Goal: Transaction & Acquisition: Obtain resource

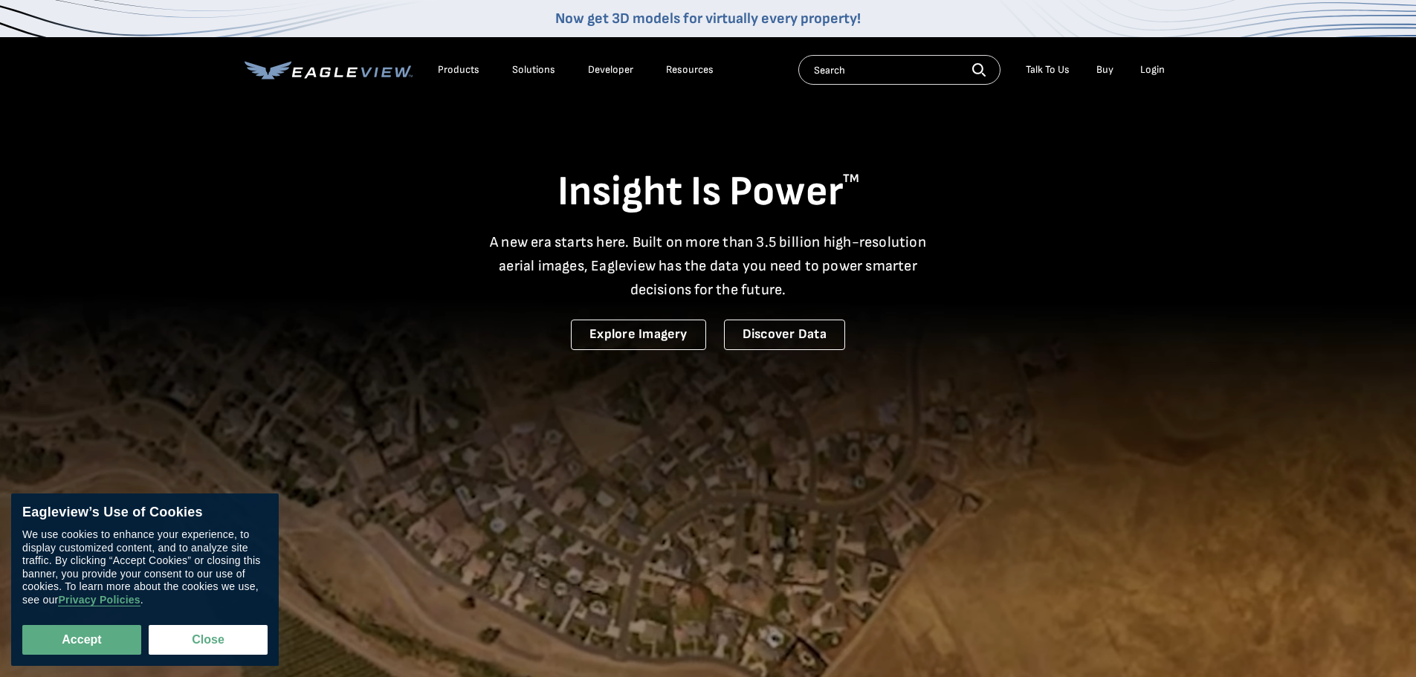
click at [1153, 72] on div "Login" at bounding box center [1152, 69] width 25 height 13
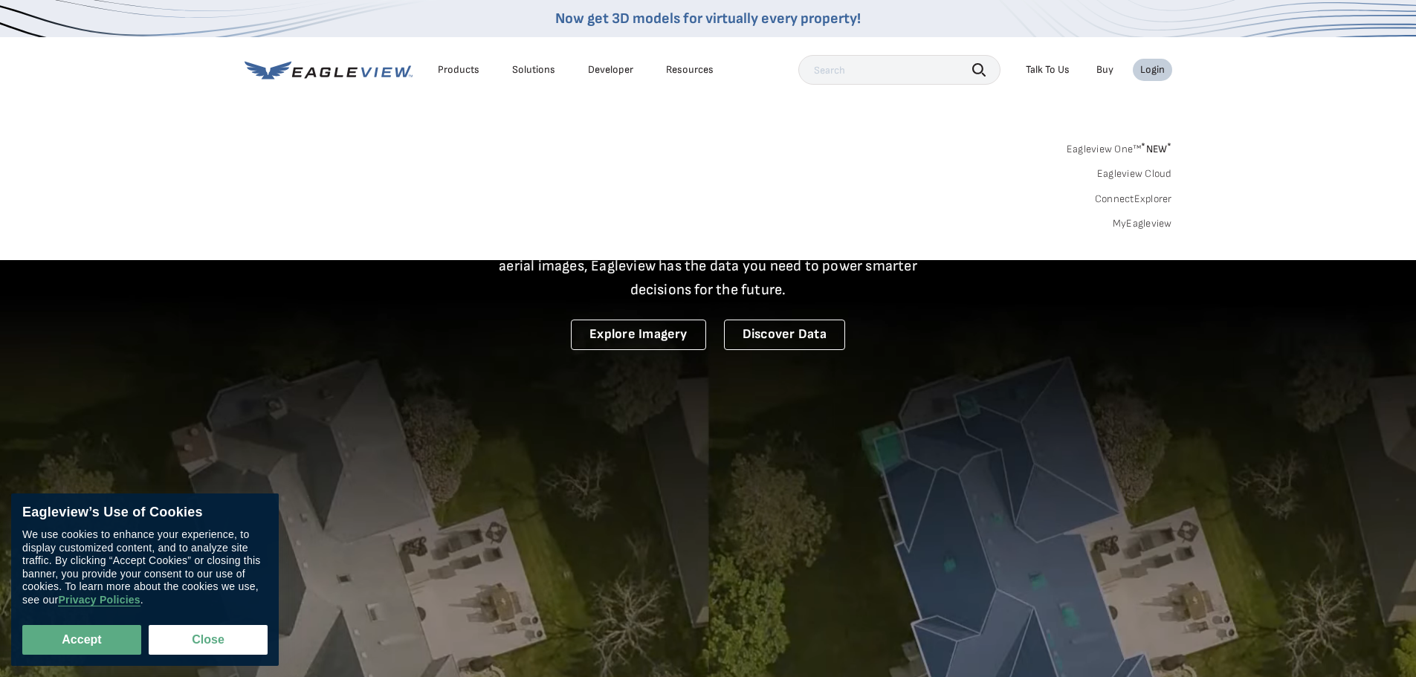
click at [1153, 72] on div "Login" at bounding box center [1152, 69] width 25 height 13
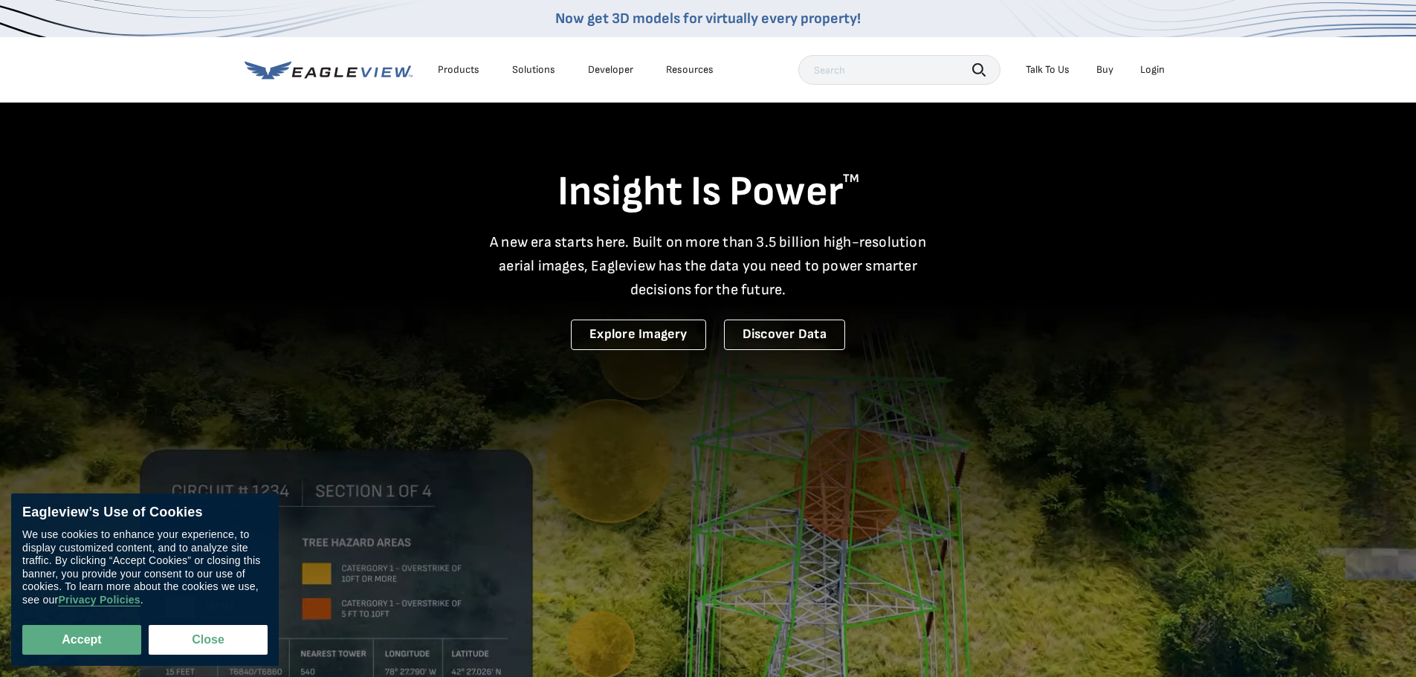
click at [1152, 72] on div "Login" at bounding box center [1152, 69] width 25 height 13
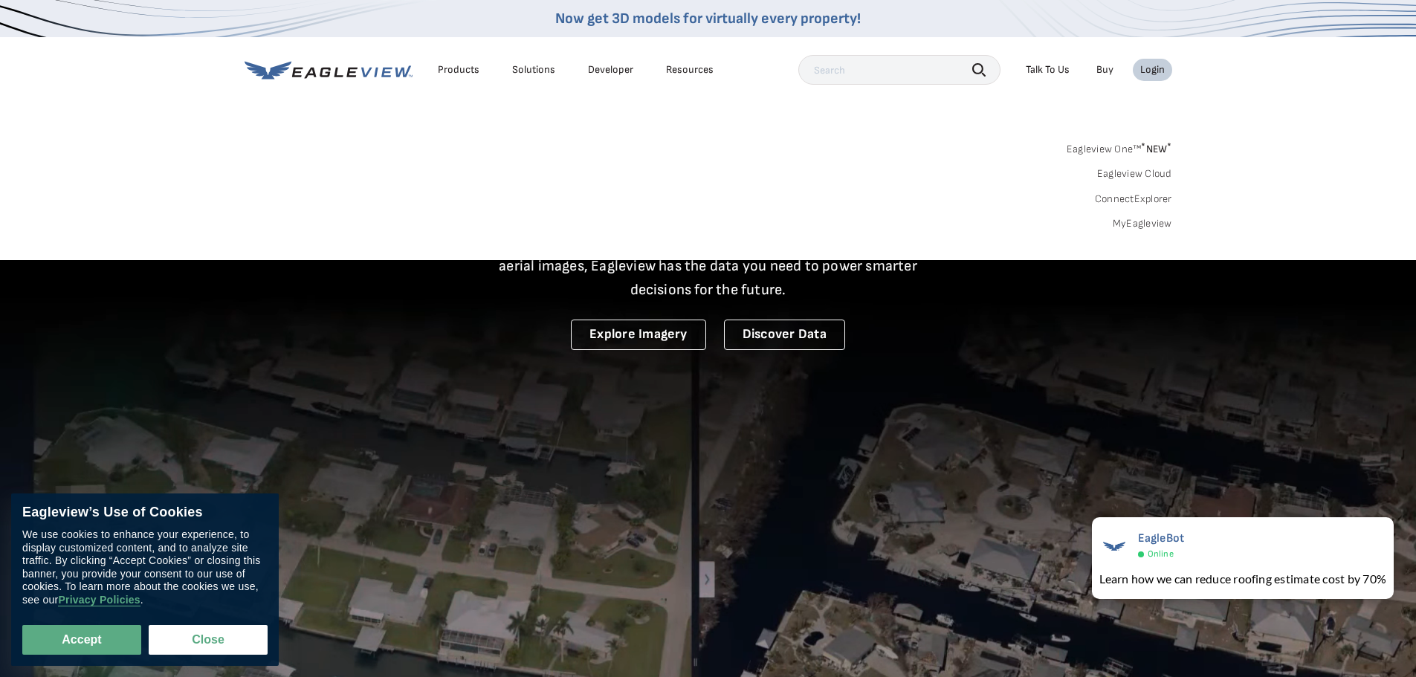
click at [1137, 225] on link "MyEagleview" at bounding box center [1142, 223] width 59 height 13
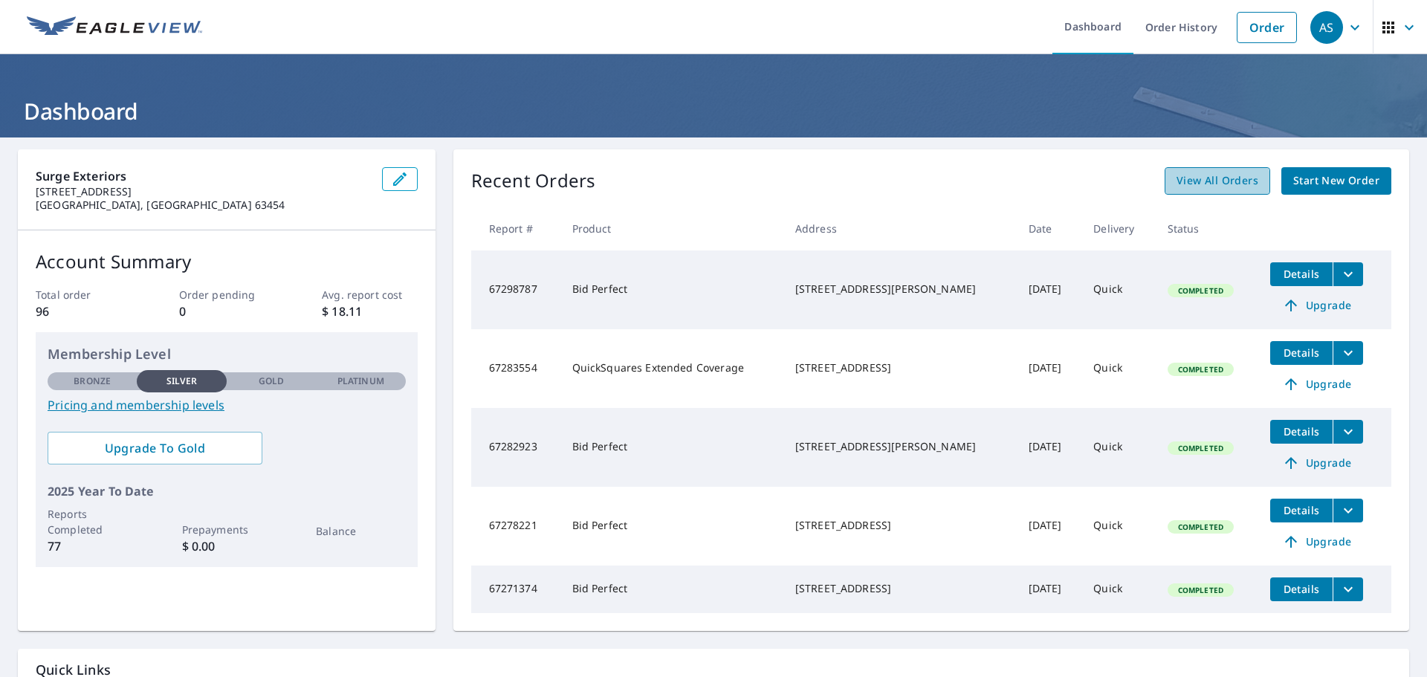
click at [1184, 187] on span "View All Orders" at bounding box center [1218, 181] width 82 height 19
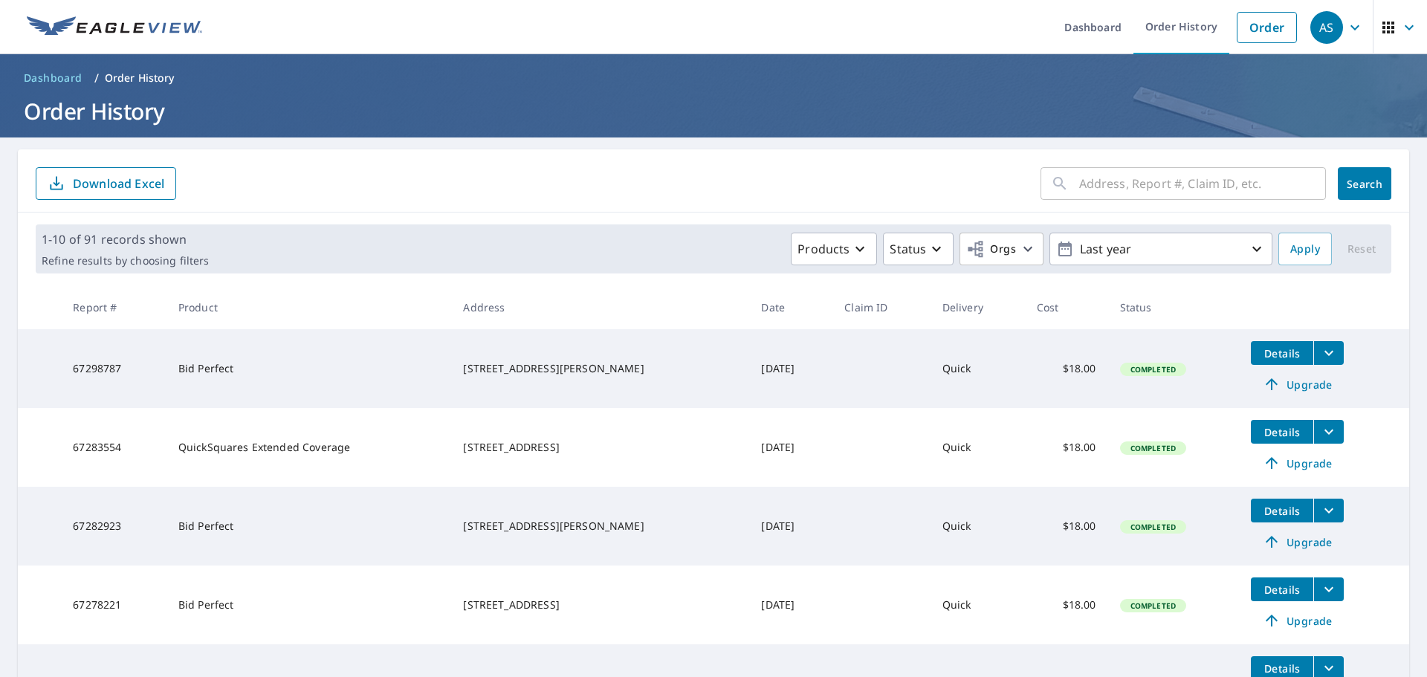
click at [1104, 190] on input "text" at bounding box center [1202, 184] width 247 height 42
paste input "n 22nd"
type input "[STREET_ADDRESS]"
click at [1354, 198] on button "Search" at bounding box center [1365, 183] width 54 height 33
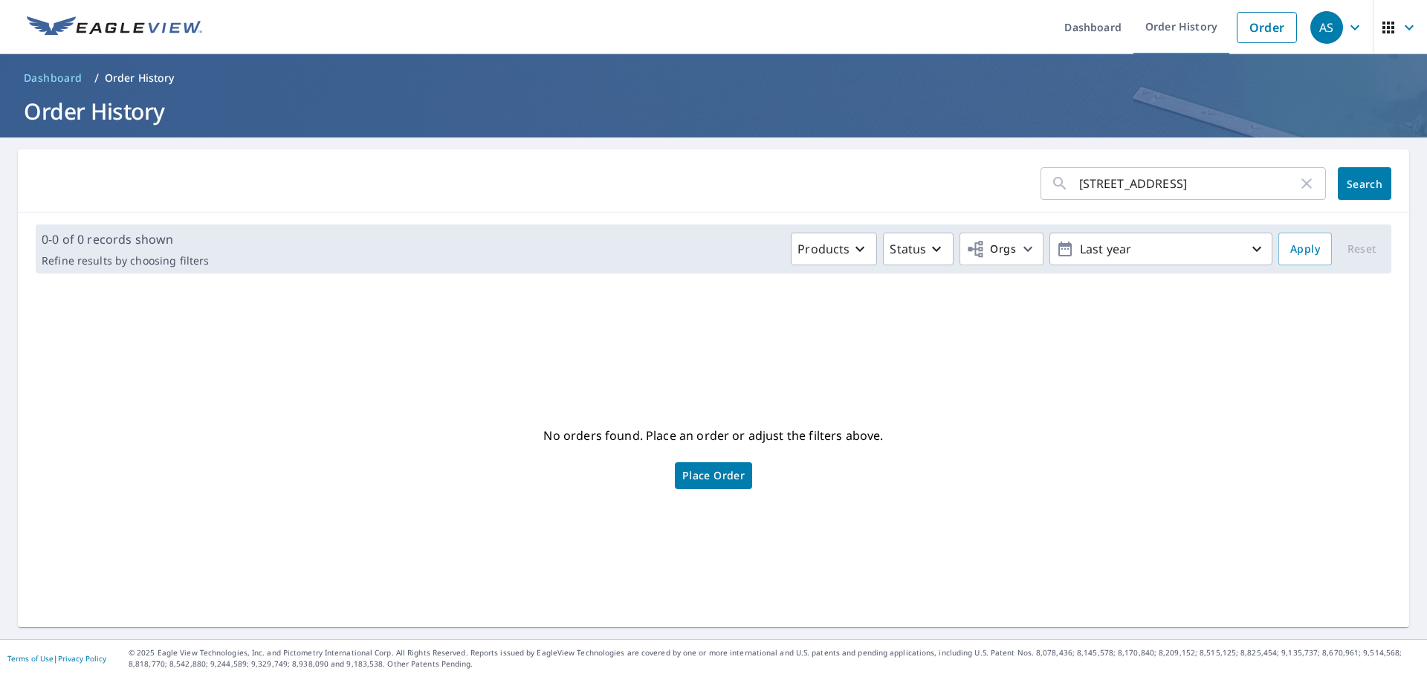
click at [1156, 184] on input "722 N 22nd Street, Quincy, IL 62301" at bounding box center [1188, 184] width 219 height 42
drag, startPoint x: 1125, startPoint y: 179, endPoint x: 1427, endPoint y: 245, distance: 309.0
click at [1427, 245] on div "Dashboard Order History Order AS Dashboard / Order History Order History 722 N …" at bounding box center [713, 338] width 1427 height 677
type input "722 N 22nd"
click button "Search" at bounding box center [1365, 183] width 54 height 33
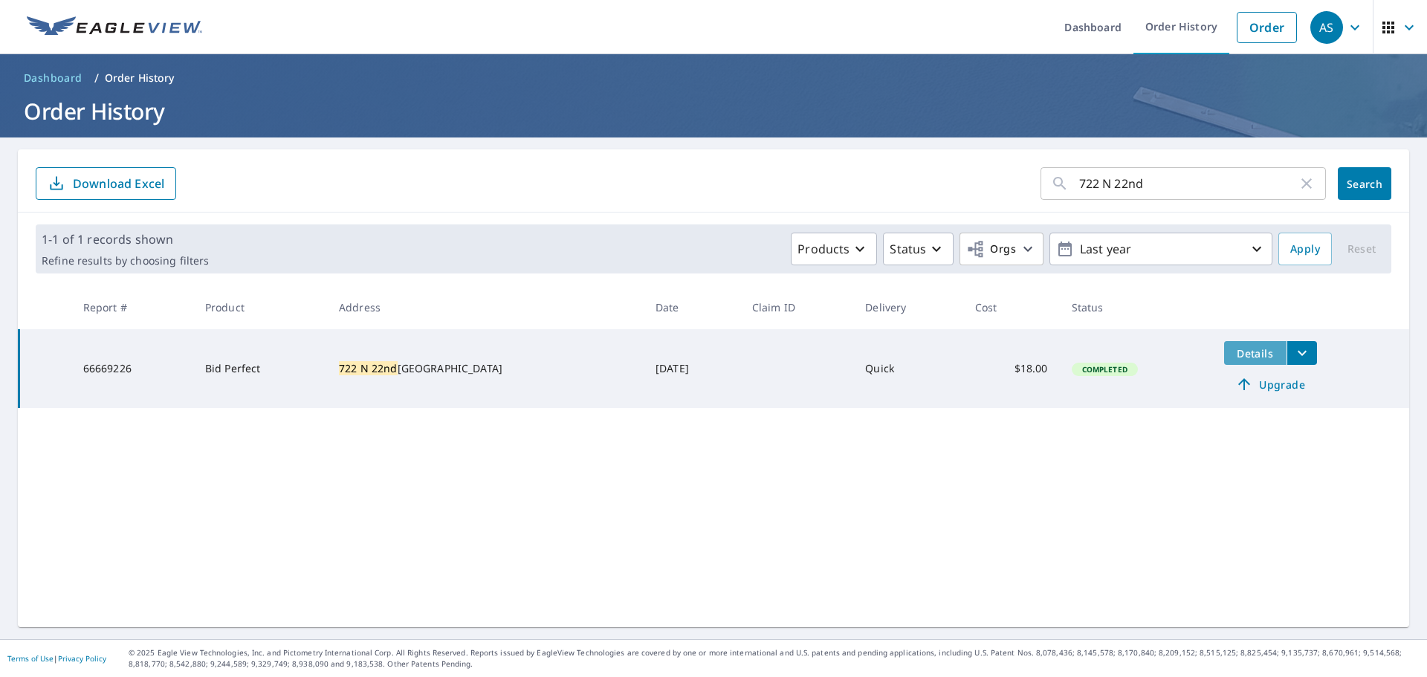
click at [1236, 353] on span "Details" at bounding box center [1255, 353] width 45 height 14
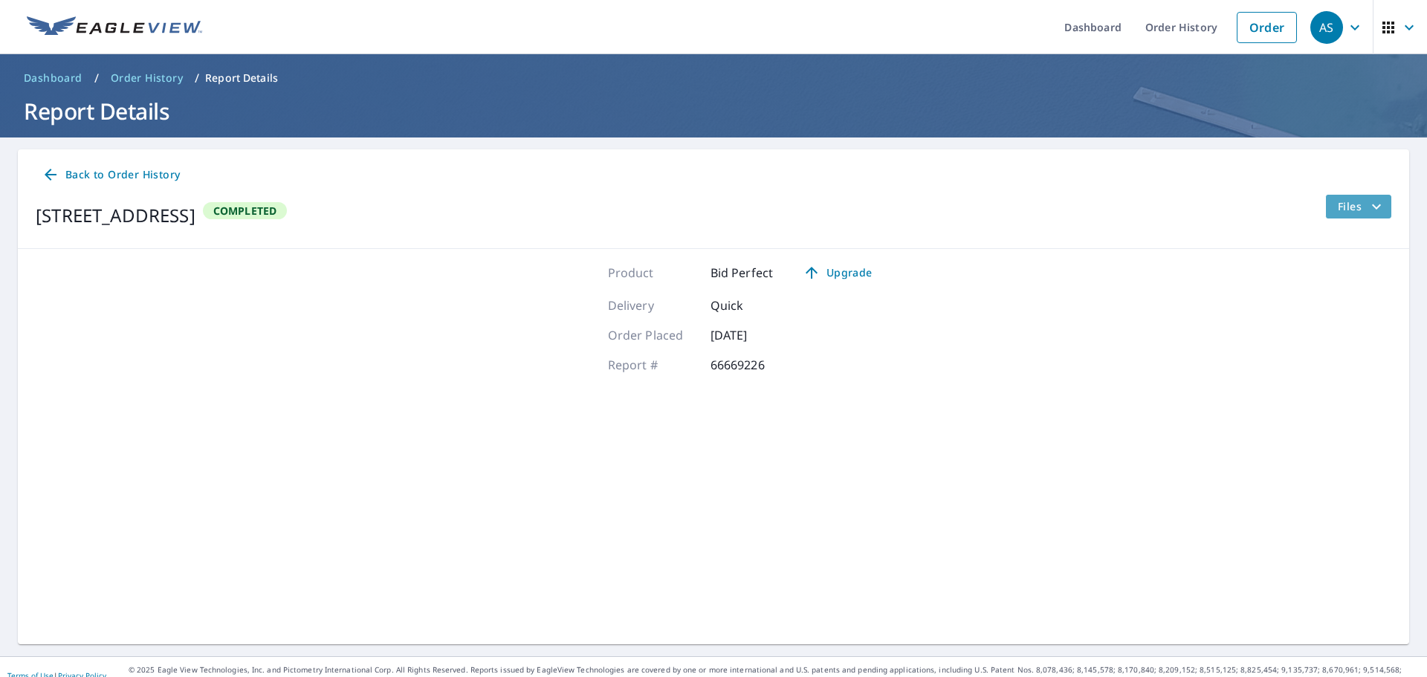
click at [1346, 214] on span "Files" at bounding box center [1362, 207] width 48 height 18
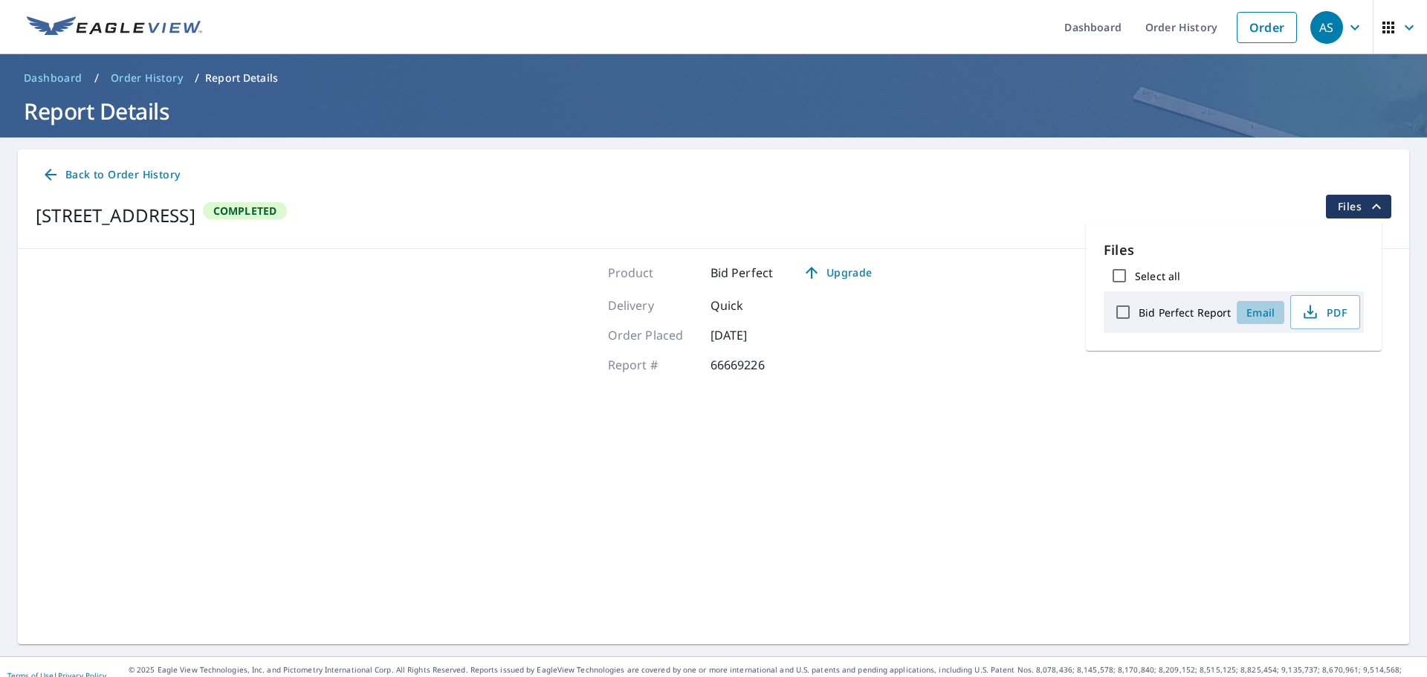
click at [1263, 316] on span "Email" at bounding box center [1261, 313] width 36 height 14
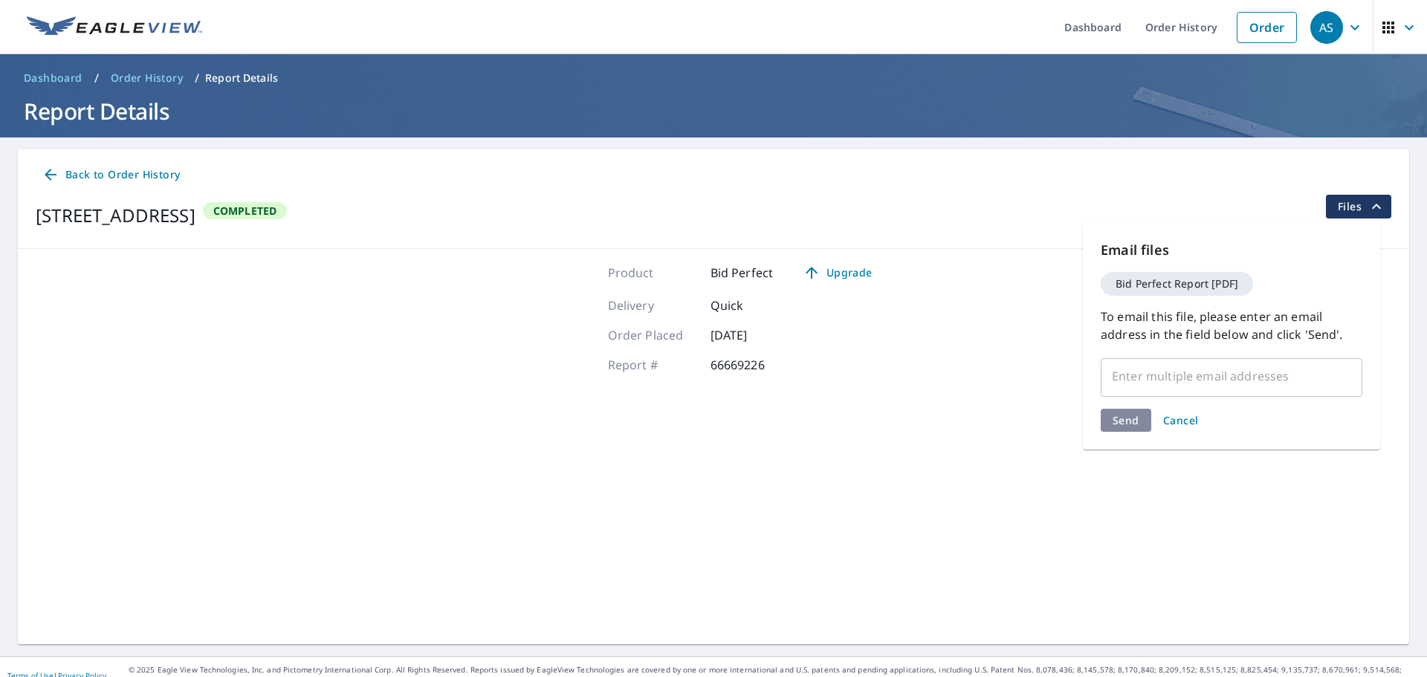
click at [1201, 275] on div "Bid Perfect Report [PDF]" at bounding box center [1177, 284] width 152 height 24
click at [1188, 418] on span "Cancel" at bounding box center [1181, 420] width 36 height 14
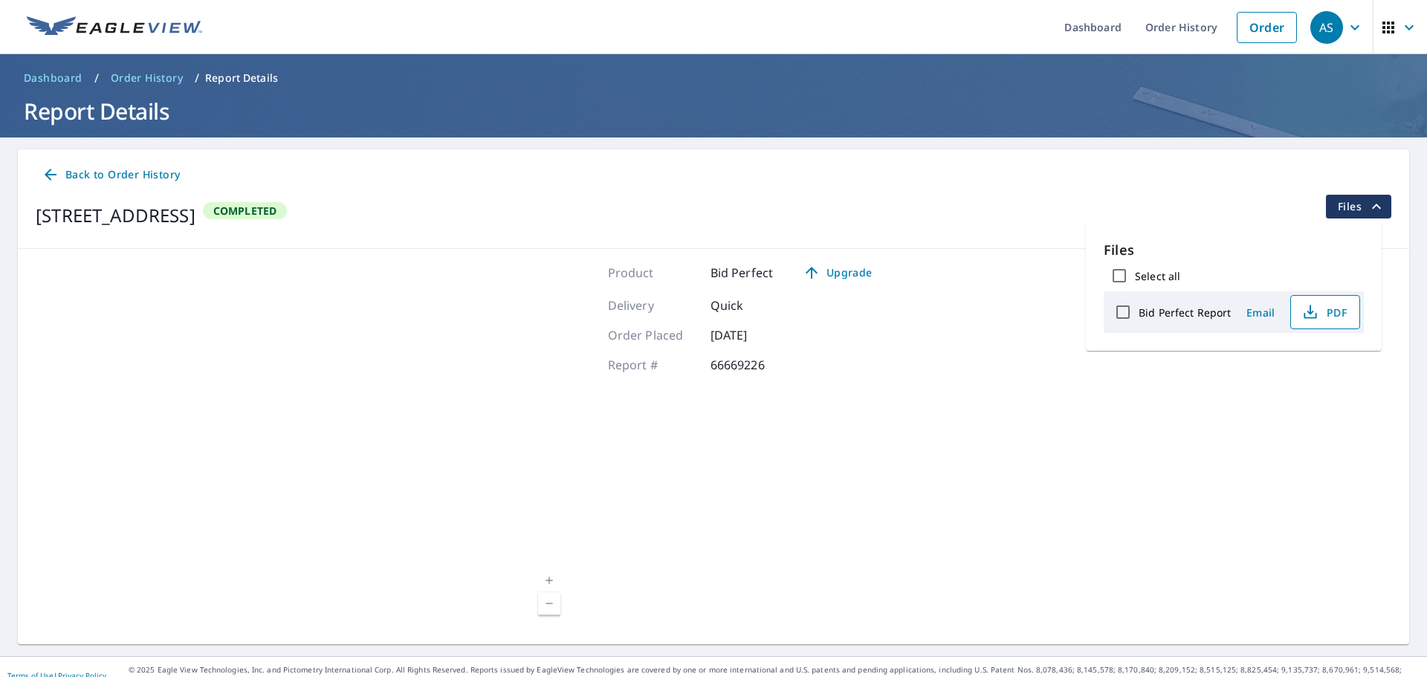
click at [1325, 309] on span "PDF" at bounding box center [1324, 312] width 48 height 18
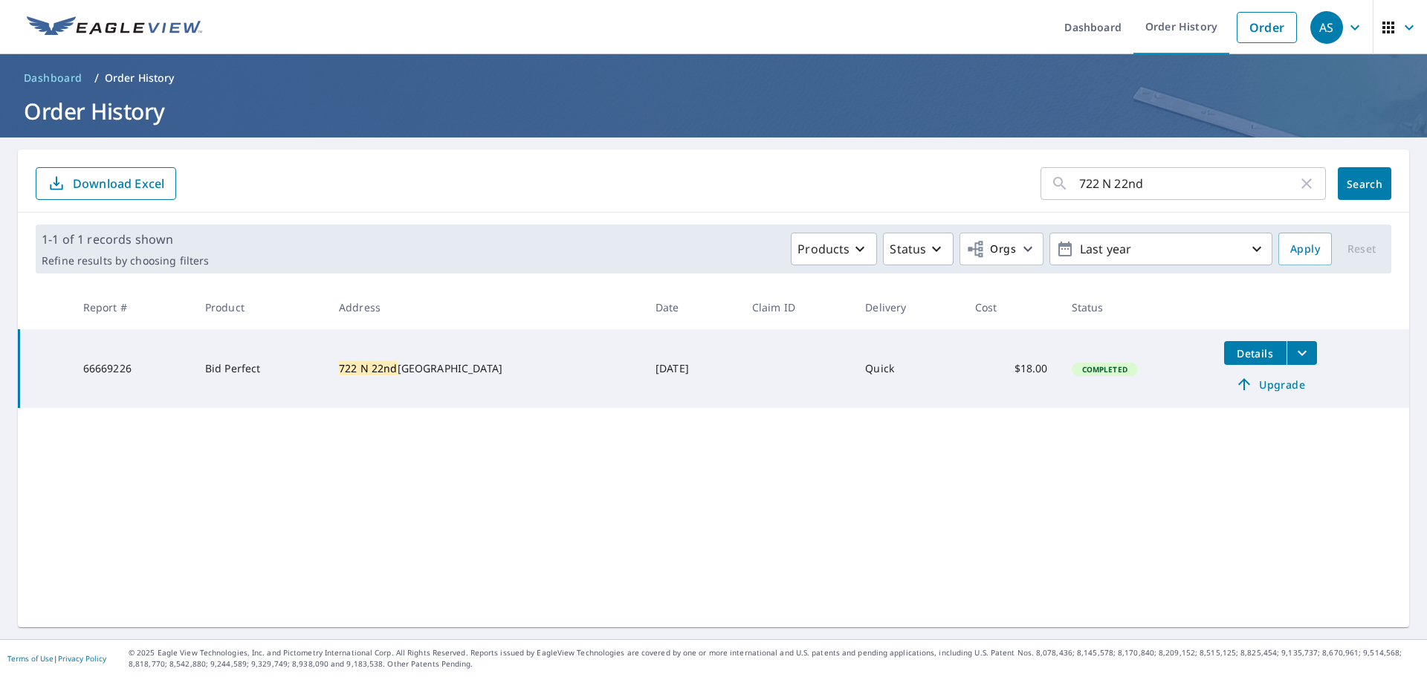
click at [268, 353] on td "Bid Perfect" at bounding box center [260, 368] width 134 height 79
click at [267, 361] on td "Bid Perfect" at bounding box center [260, 368] width 134 height 79
click at [129, 371] on td "66669226" at bounding box center [132, 368] width 122 height 79
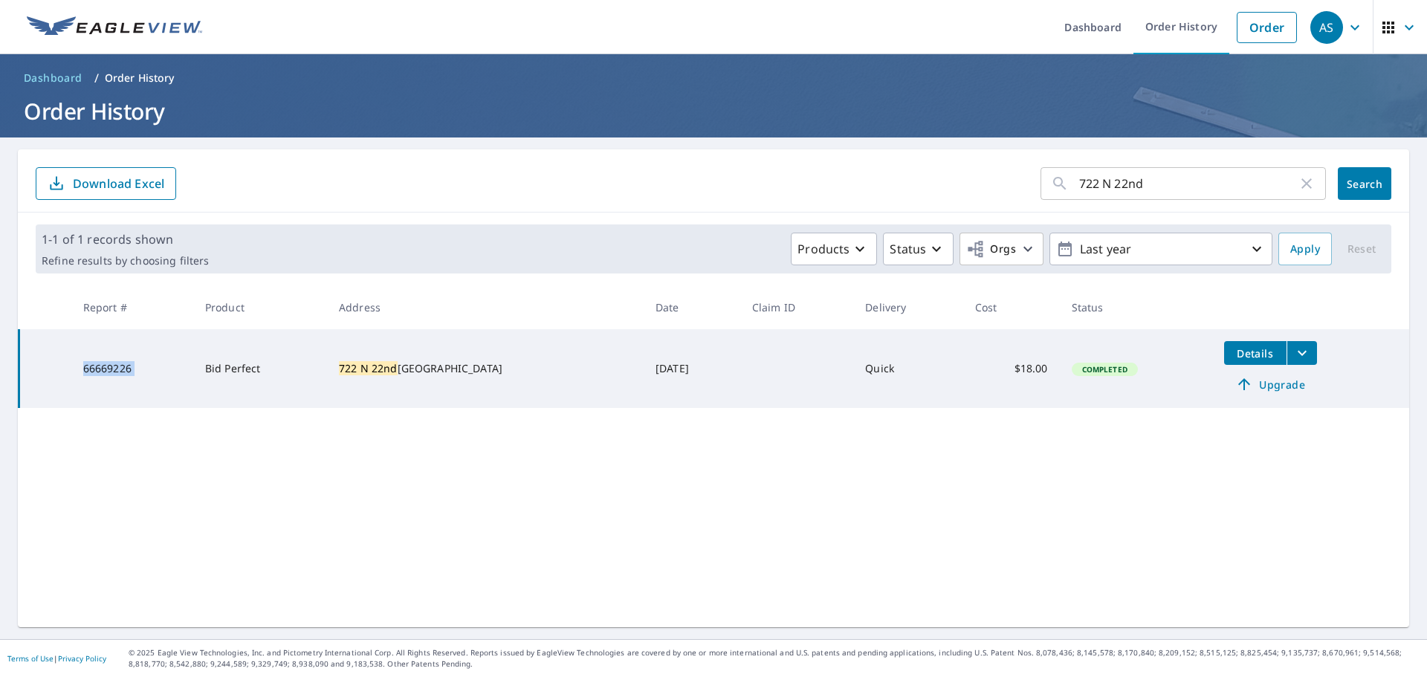
click at [129, 372] on td "66669226" at bounding box center [132, 368] width 122 height 79
click at [1233, 349] on span "Details" at bounding box center [1255, 353] width 45 height 14
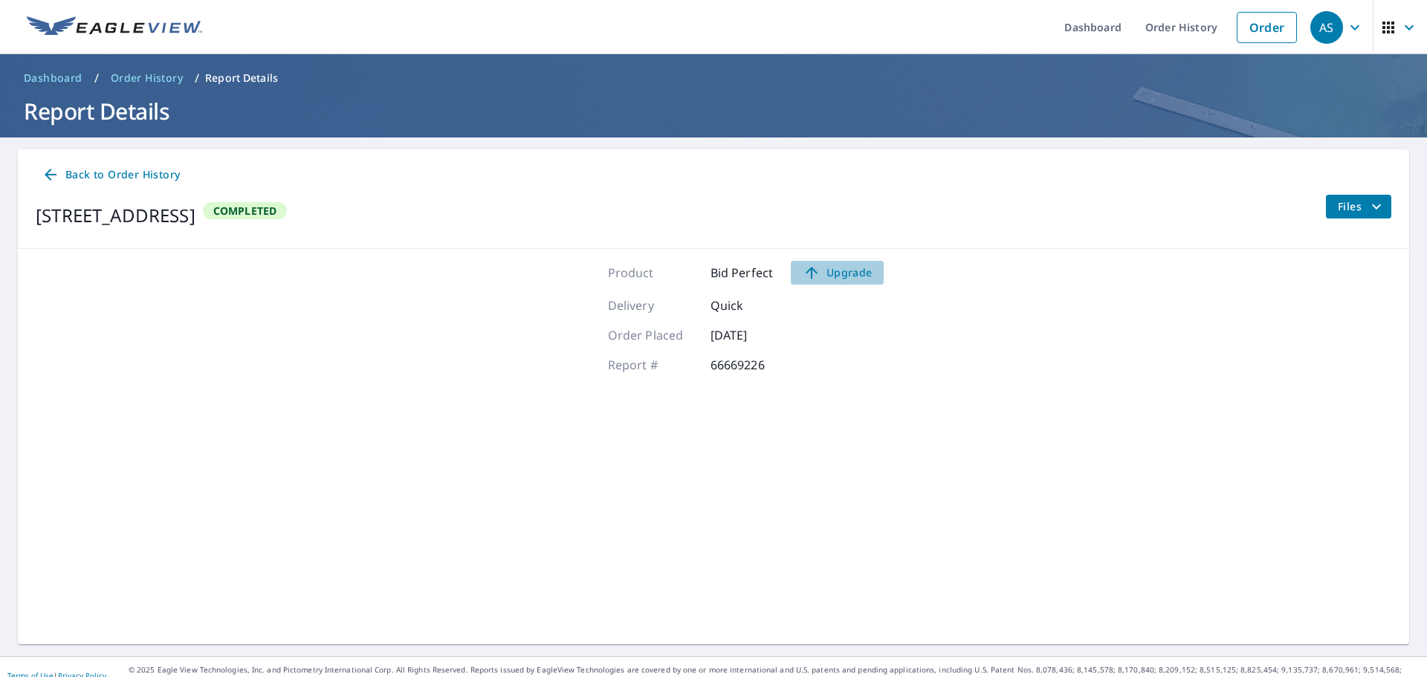
click at [847, 269] on span "Upgrade" at bounding box center [837, 273] width 75 height 18
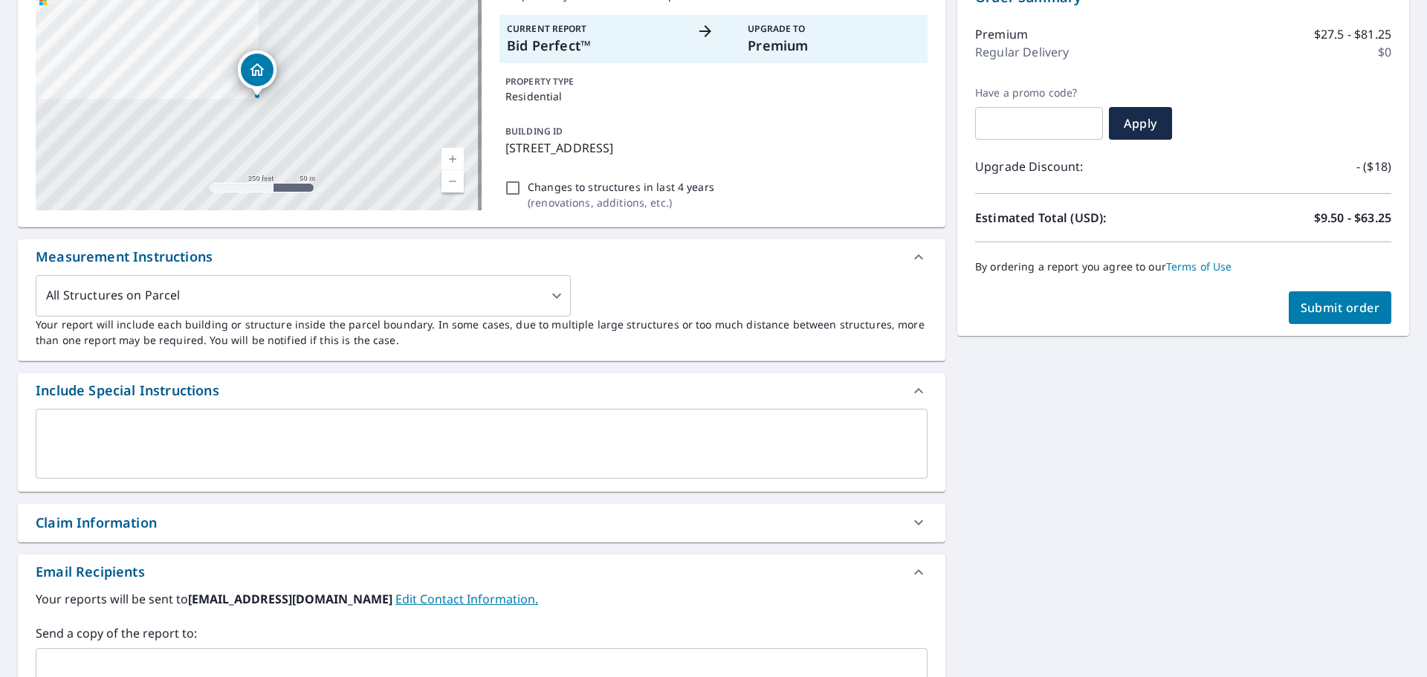
scroll to position [25, 0]
